Goal: Entertainment & Leisure: Browse casually

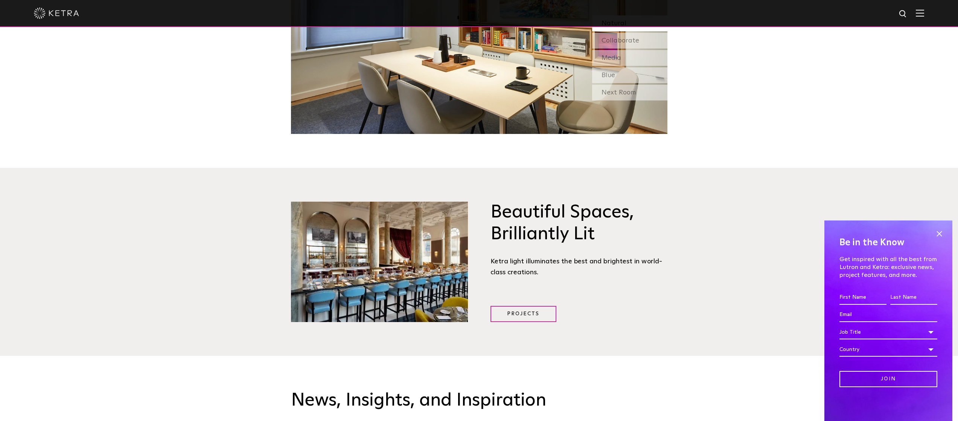
scroll to position [656, 0]
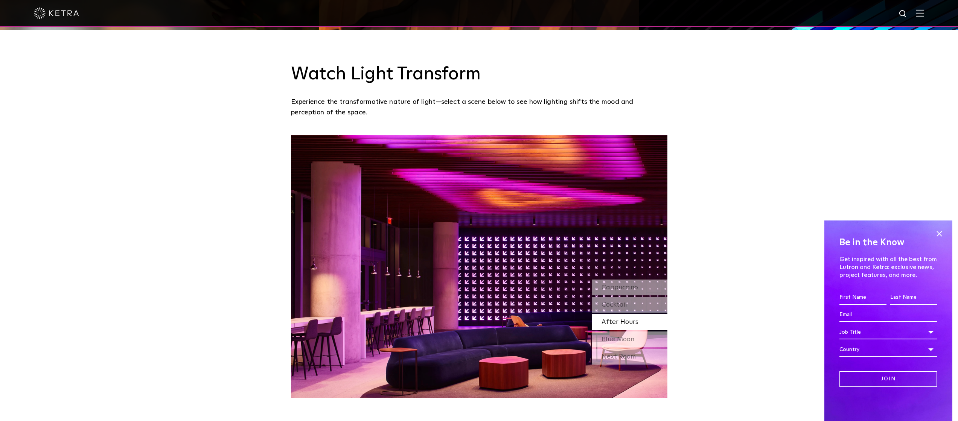
drag, startPoint x: 522, startPoint y: 273, endPoint x: 291, endPoint y: 281, distance: 231.6
click at [271, 281] on div "Watch Light Transform Experience the transformative nature of light—select a sc…" at bounding box center [479, 214] width 958 height 368
click at [140, 274] on div "Watch Light Transform Experience the transformative nature of light—select a sc…" at bounding box center [479, 214] width 958 height 368
drag, startPoint x: 387, startPoint y: 272, endPoint x: 430, endPoint y: 268, distance: 43.5
click at [466, 266] on img at bounding box center [479, 266] width 376 height 263
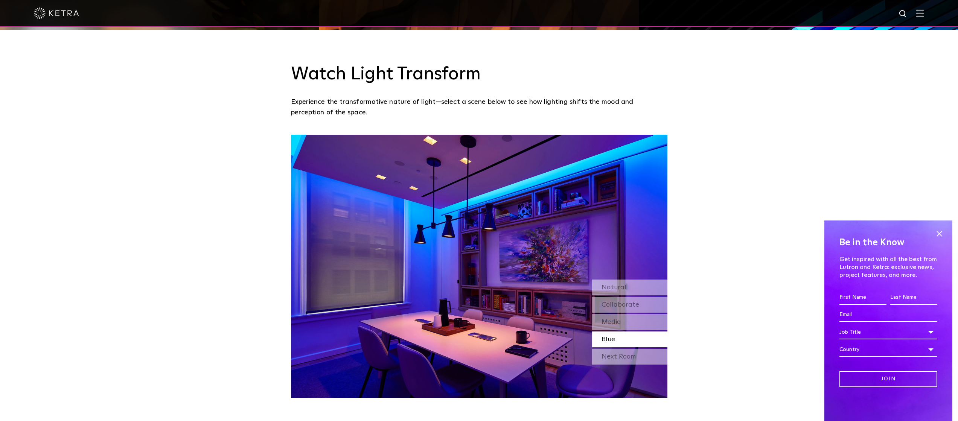
click at [395, 230] on img at bounding box center [479, 266] width 376 height 263
click at [509, 234] on img at bounding box center [479, 266] width 376 height 263
click at [491, 252] on img at bounding box center [479, 266] width 376 height 263
click at [497, 278] on img at bounding box center [479, 266] width 376 height 263
click at [631, 357] on div "Next Room" at bounding box center [629, 357] width 75 height 16
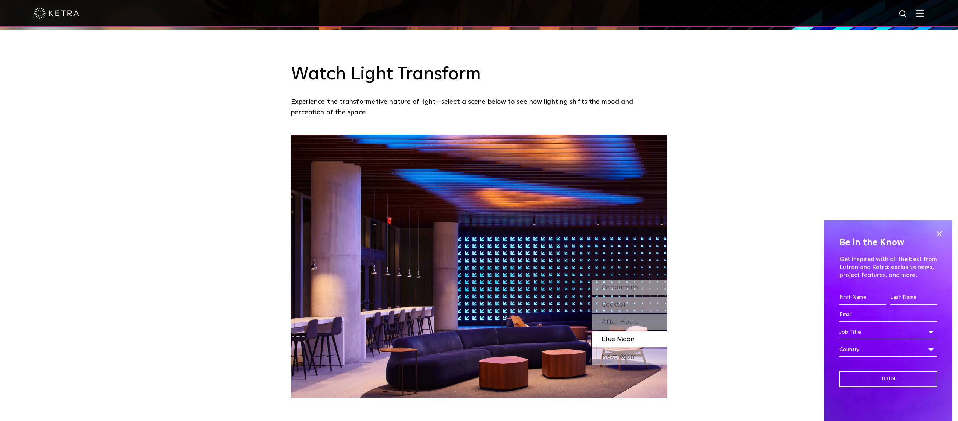
click at [617, 348] on div "Cappuccino Cocktail After Hours Blue Moon Next Room" at bounding box center [629, 323] width 75 height 87
click at [616, 344] on div "Blue Moon" at bounding box center [629, 340] width 75 height 16
click at [616, 341] on span "Blue Moon" at bounding box center [617, 339] width 33 height 7
click at [615, 354] on div "Next Room" at bounding box center [629, 357] width 75 height 16
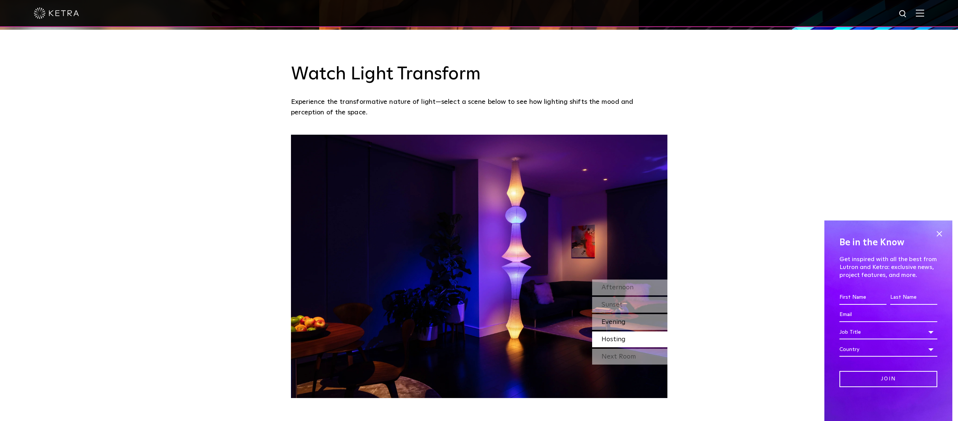
click at [615, 324] on span "Evening" at bounding box center [613, 322] width 24 height 7
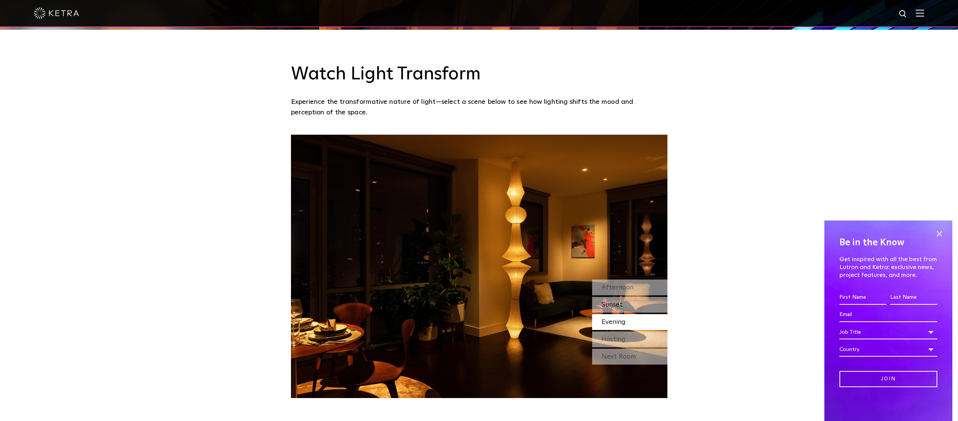
click at [612, 304] on span "Sunset" at bounding box center [611, 304] width 21 height 7
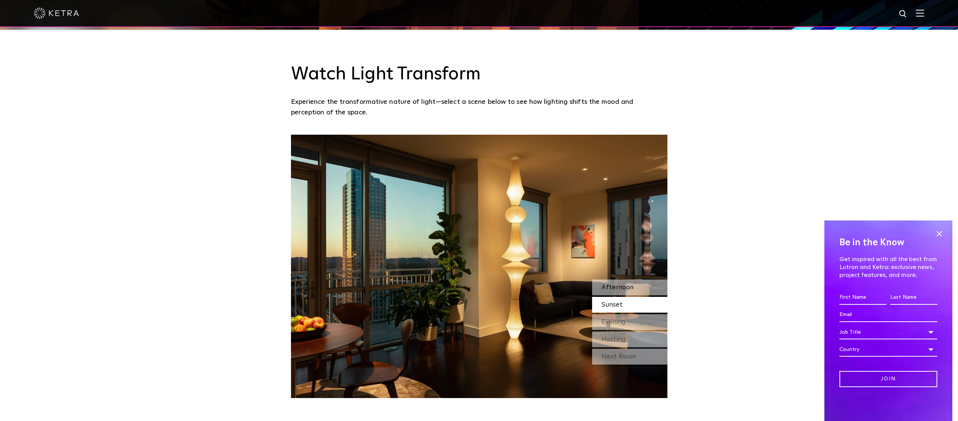
click at [619, 288] on span "Afternoon" at bounding box center [617, 287] width 32 height 7
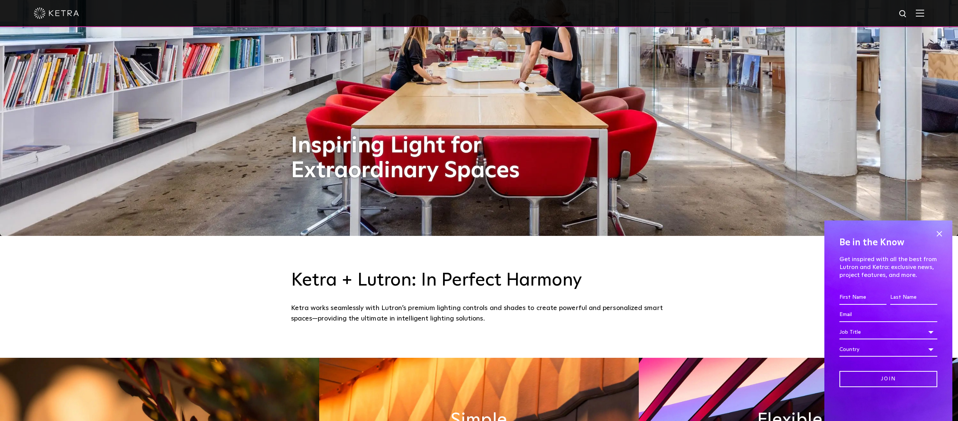
scroll to position [0, 0]
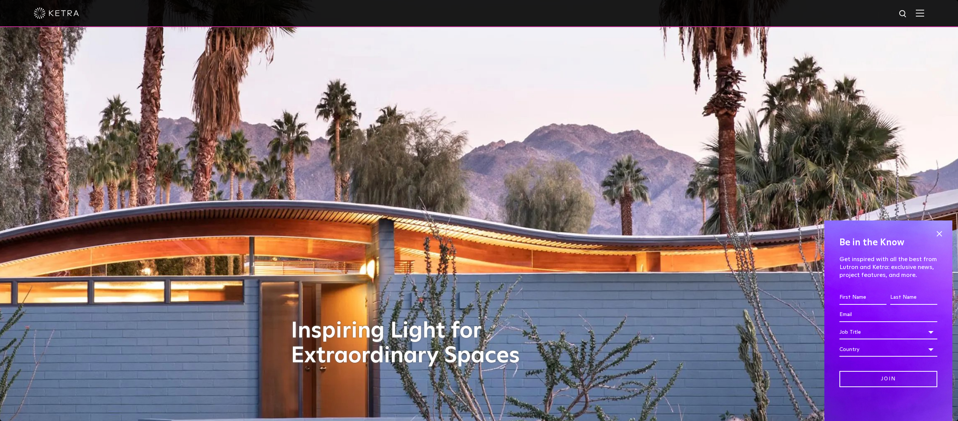
click at [442, 198] on div "Inspiring Light for Extraordinary Spaces" at bounding box center [479, 210] width 376 height 421
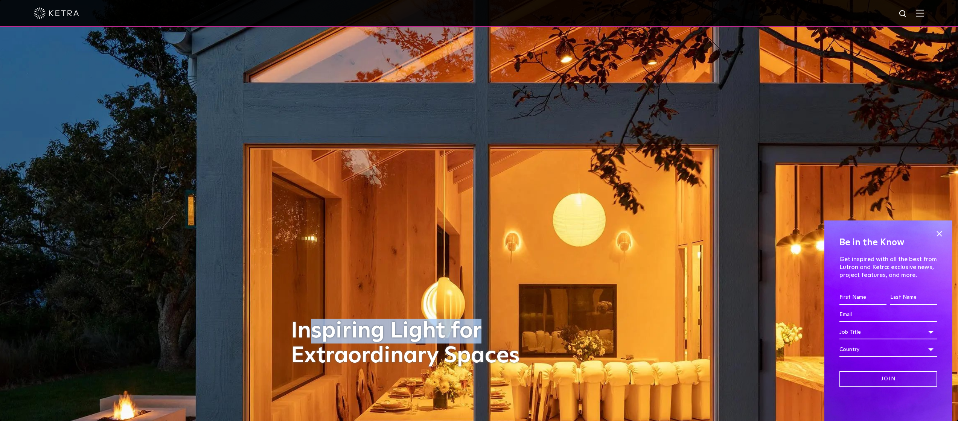
drag, startPoint x: 327, startPoint y: 342, endPoint x: 542, endPoint y: 332, distance: 215.5
click at [542, 332] on div "Inspiring Light for Extraordinary Spaces" at bounding box center [479, 210] width 376 height 421
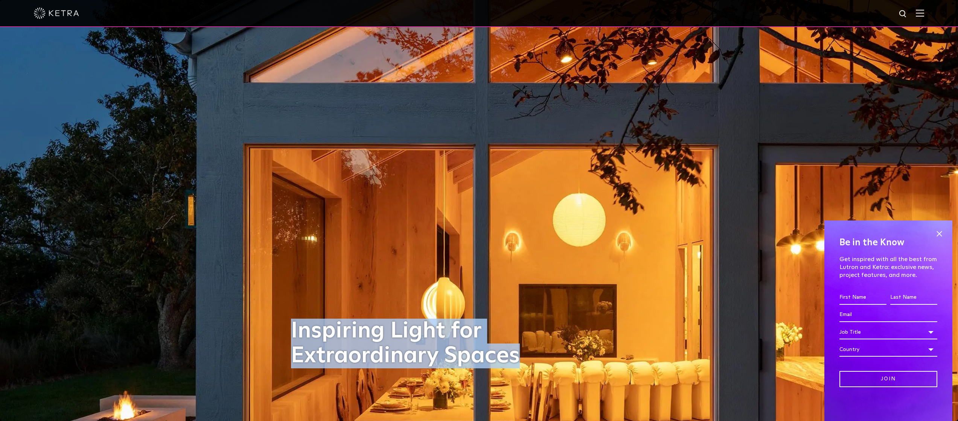
drag, startPoint x: 407, startPoint y: 336, endPoint x: 295, endPoint y: 314, distance: 114.0
click at [295, 314] on div "Inspiring Light for Extraordinary Spaces" at bounding box center [479, 210] width 376 height 421
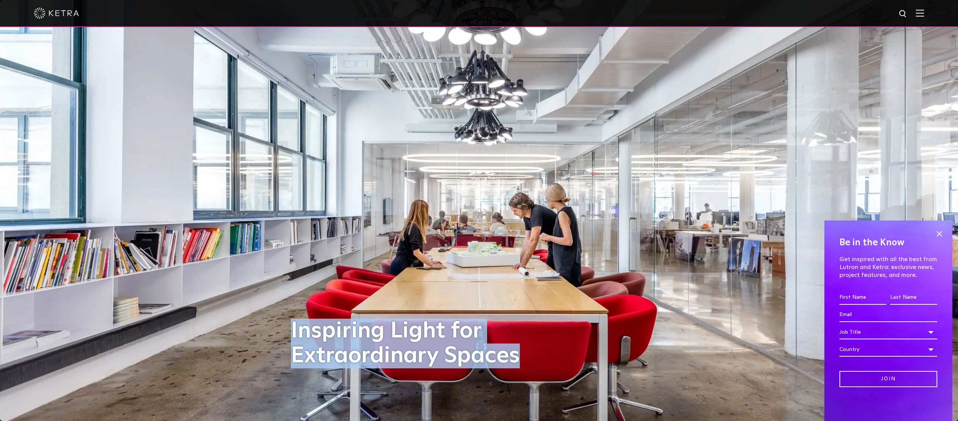
click at [571, 339] on div "Inspiring Light for Extraordinary Spaces" at bounding box center [479, 210] width 376 height 421
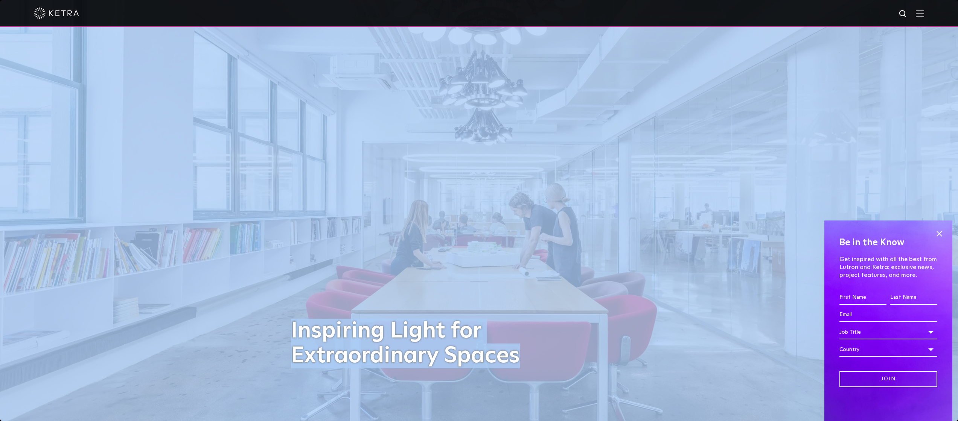
drag, startPoint x: 127, startPoint y: 260, endPoint x: 123, endPoint y: 258, distance: 4.6
click at [125, 260] on div "[PERSON_NAME]-hero-big-conference-room Inspiring Light for Extraordinary Spaces" at bounding box center [479, 210] width 958 height 421
click at [123, 258] on img at bounding box center [479, 210] width 958 height 421
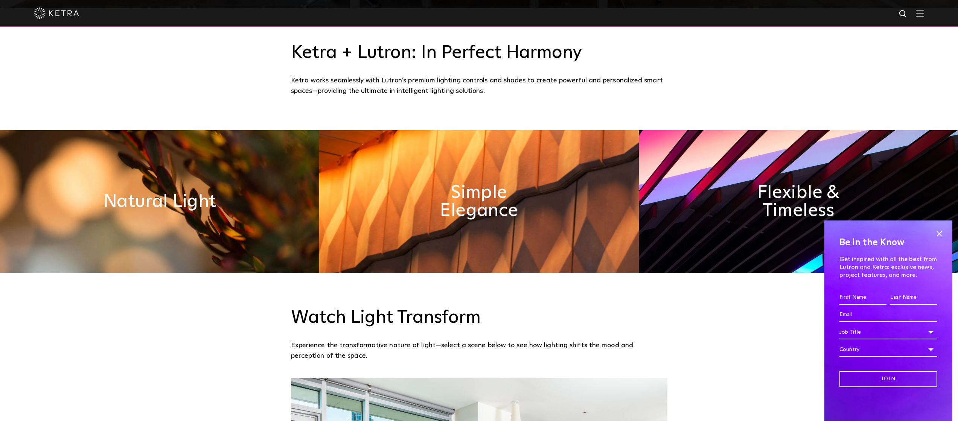
click at [81, 286] on div "Watch Light Transform Experience the transformative nature of light—select a sc…" at bounding box center [479, 325] width 958 height 105
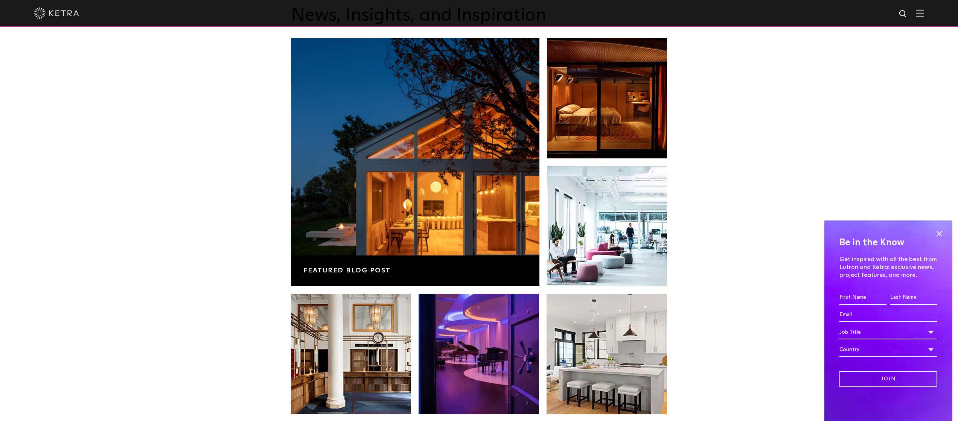
scroll to position [1307, 0]
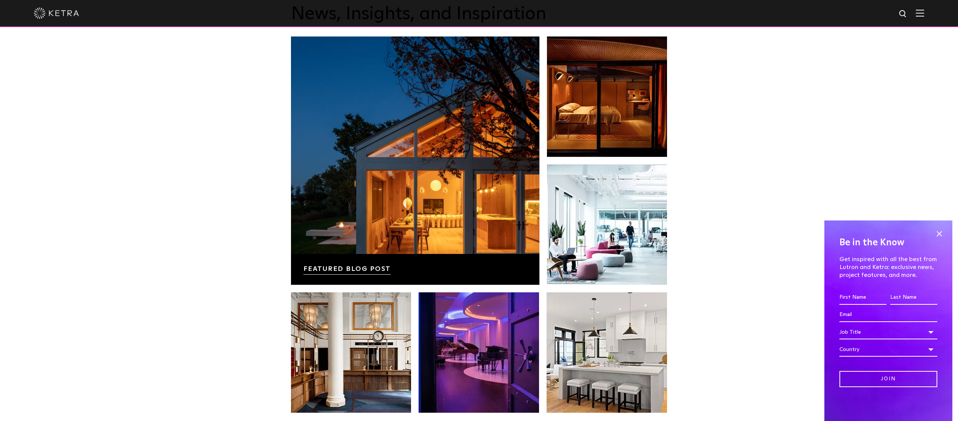
click at [658, 2] on div at bounding box center [479, 13] width 890 height 26
click at [362, 2] on div at bounding box center [479, 13] width 890 height 26
click at [859, 2] on div at bounding box center [479, 13] width 890 height 26
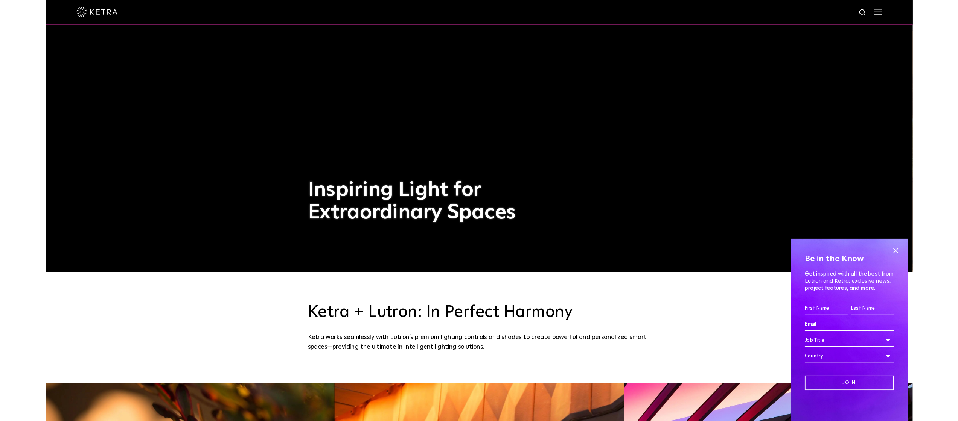
scroll to position [0, 0]
